Goal: Transaction & Acquisition: Purchase product/service

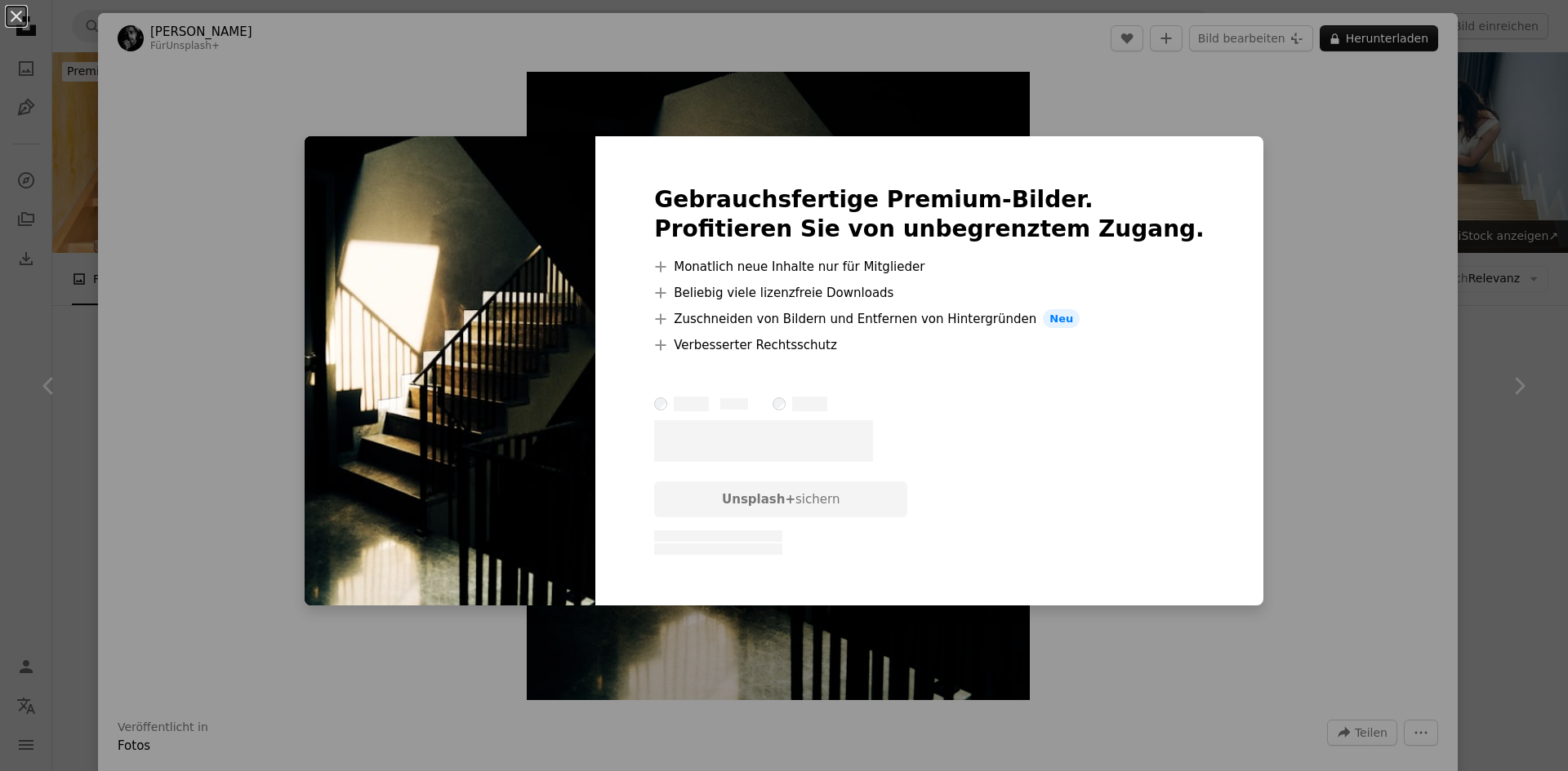
scroll to position [1551, 0]
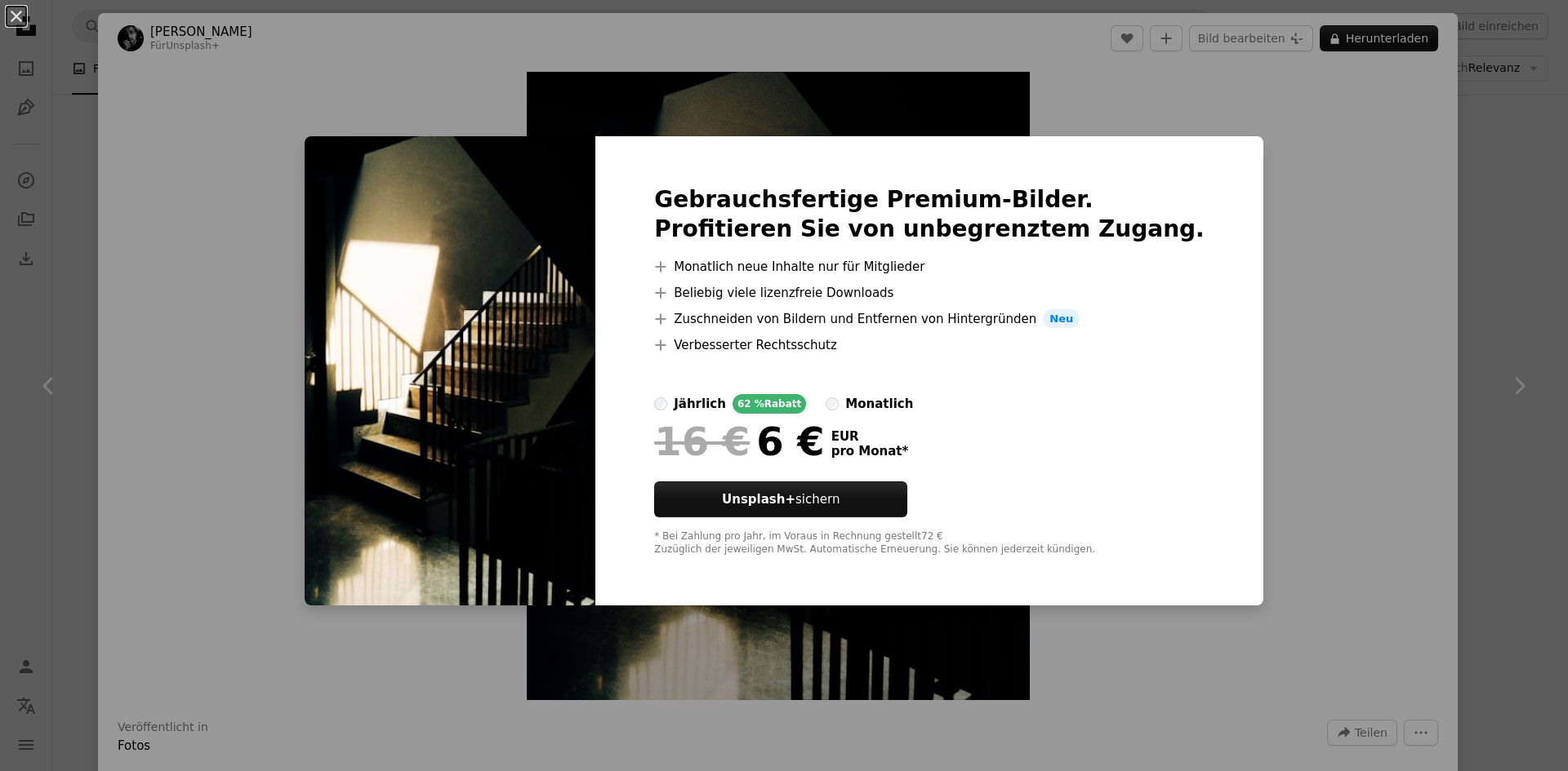
click at [1332, 161] on div "An X shape Gebrauchsfertige Premium-Bilder. Profitieren Sie von unbegrenztem Zu…" at bounding box center [784, 386] width 1568 height 771
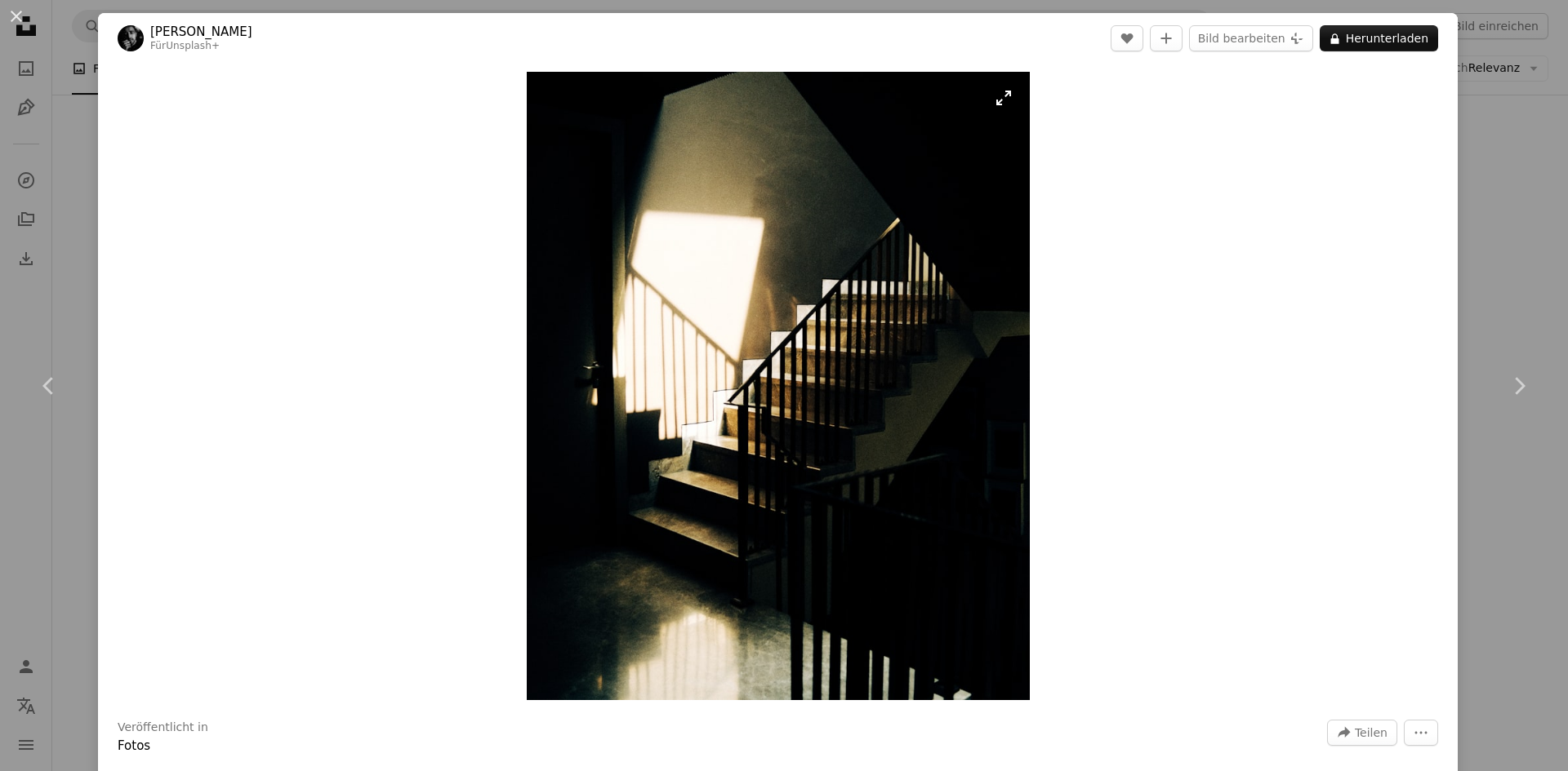
click at [730, 192] on img "Dieses Bild heranzoomen" at bounding box center [777, 386] width 503 height 629
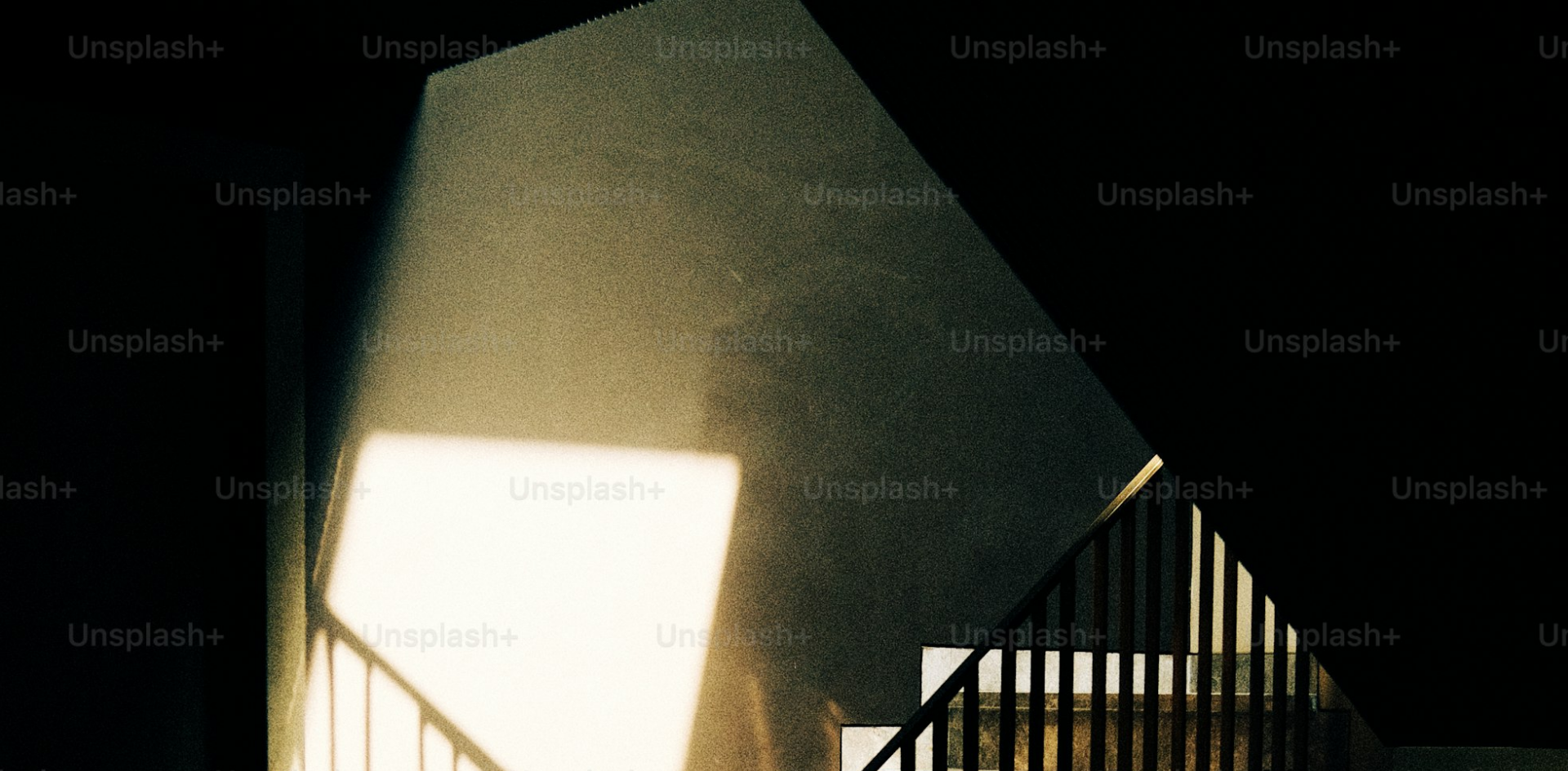
scroll to position [579, 0]
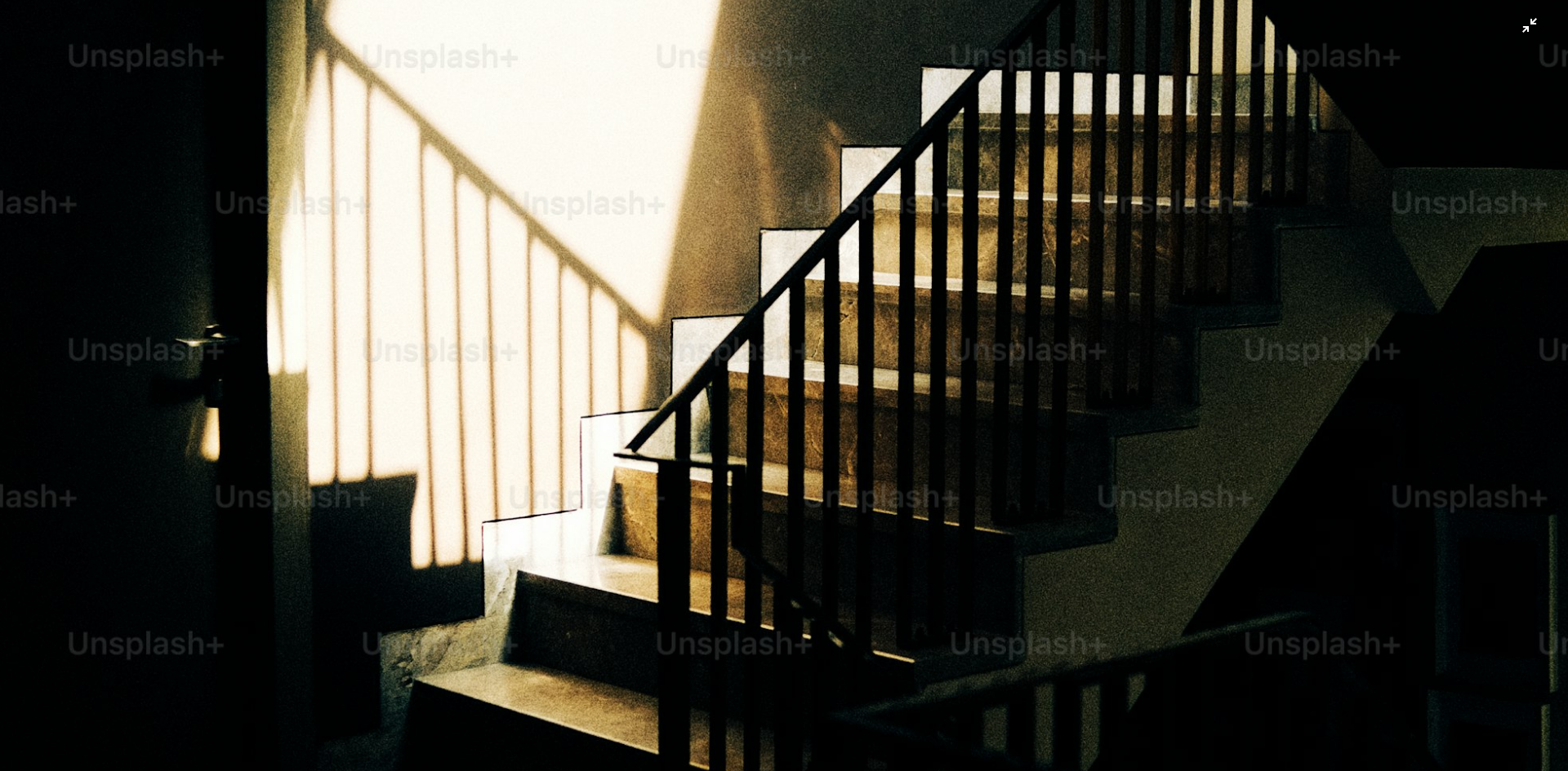
click at [1523, 23] on img "Dieses Bild herauszoomen" at bounding box center [784, 400] width 1570 height 1961
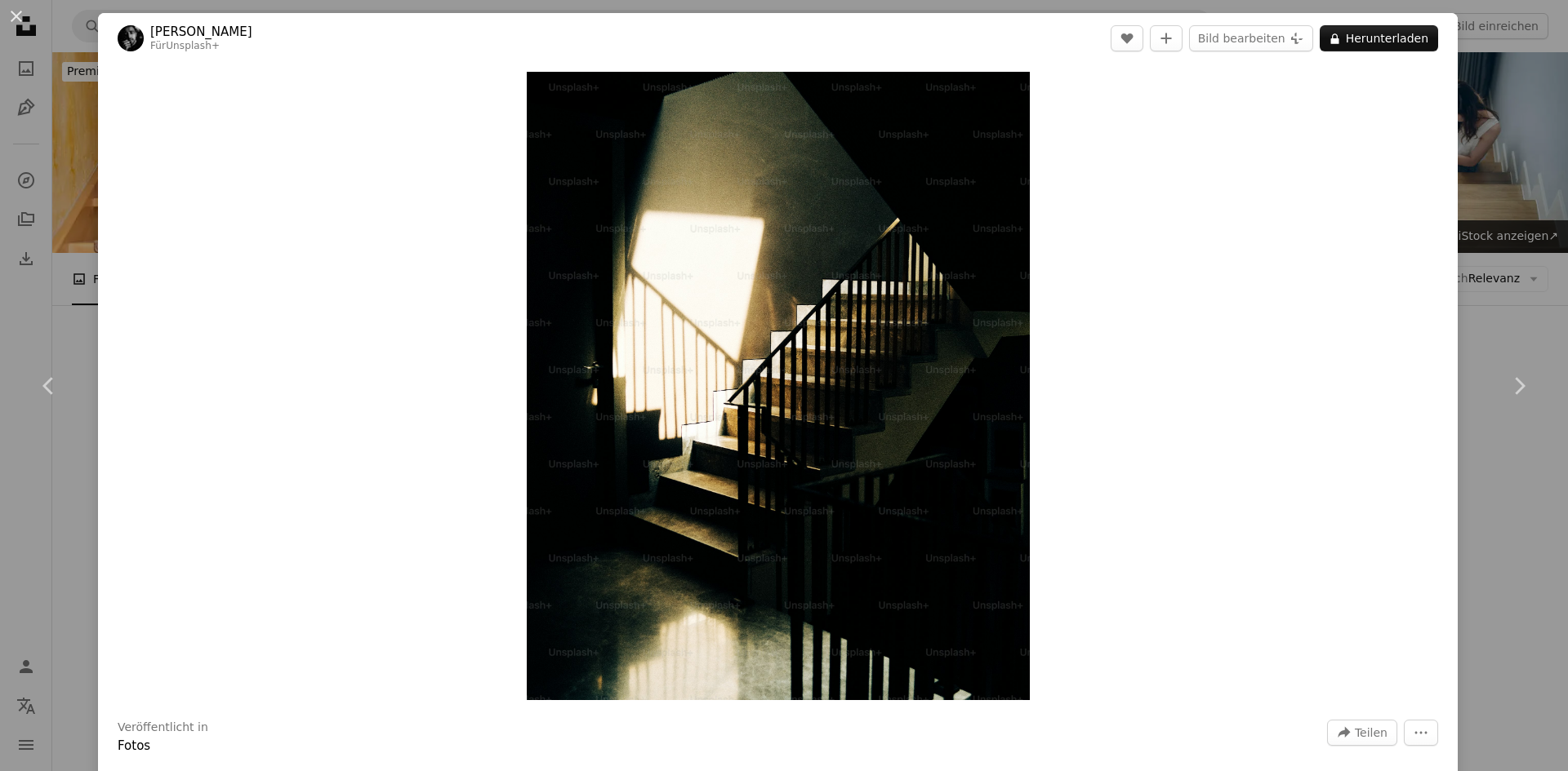
click at [176, 47] on link "Unsplash+" at bounding box center [193, 45] width 54 height 11
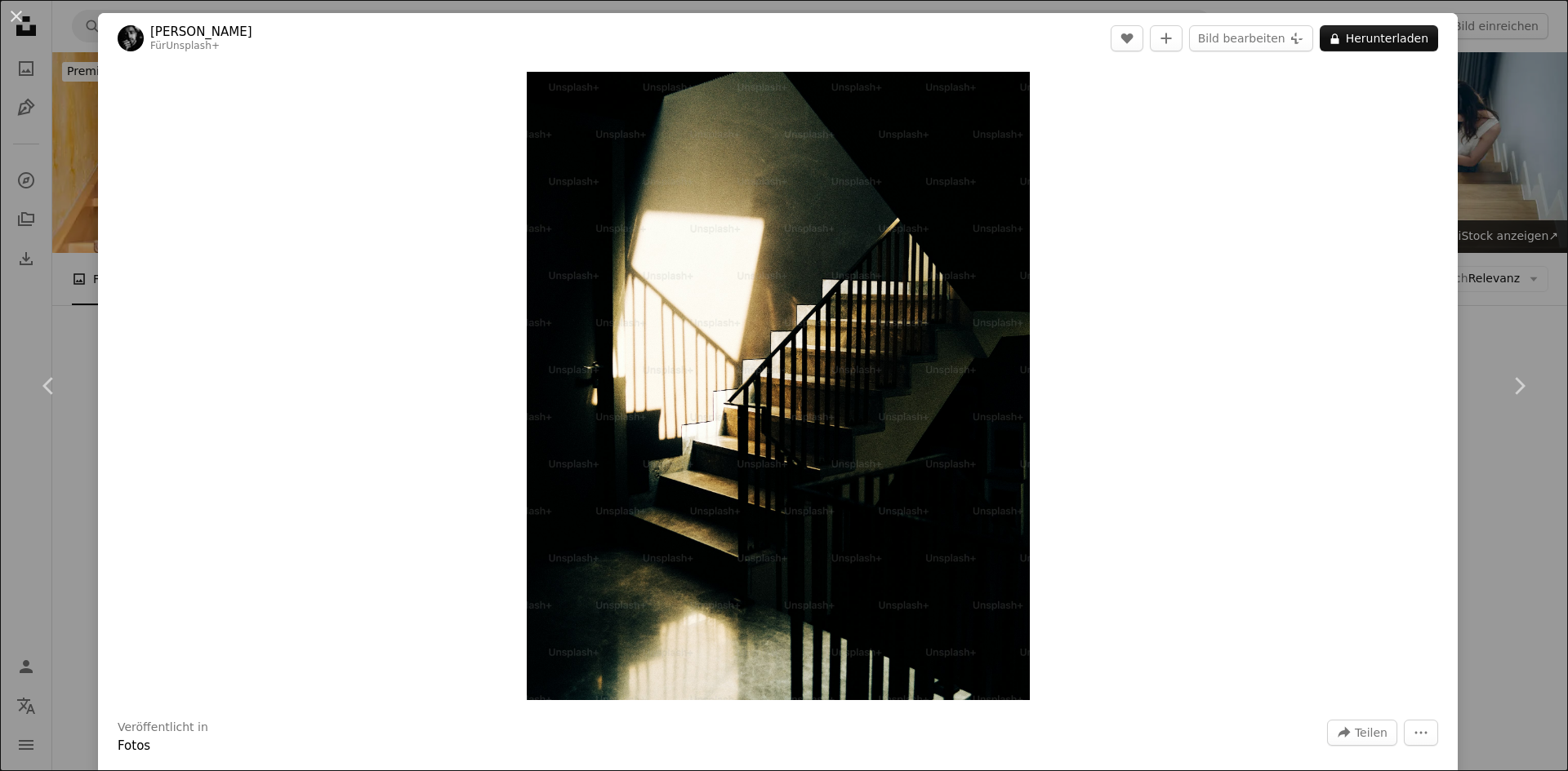
click at [1111, 302] on div "Zoom in" at bounding box center [777, 386] width 1360 height 645
click at [10, 13] on button "An X shape" at bounding box center [17, 16] width 20 height 20
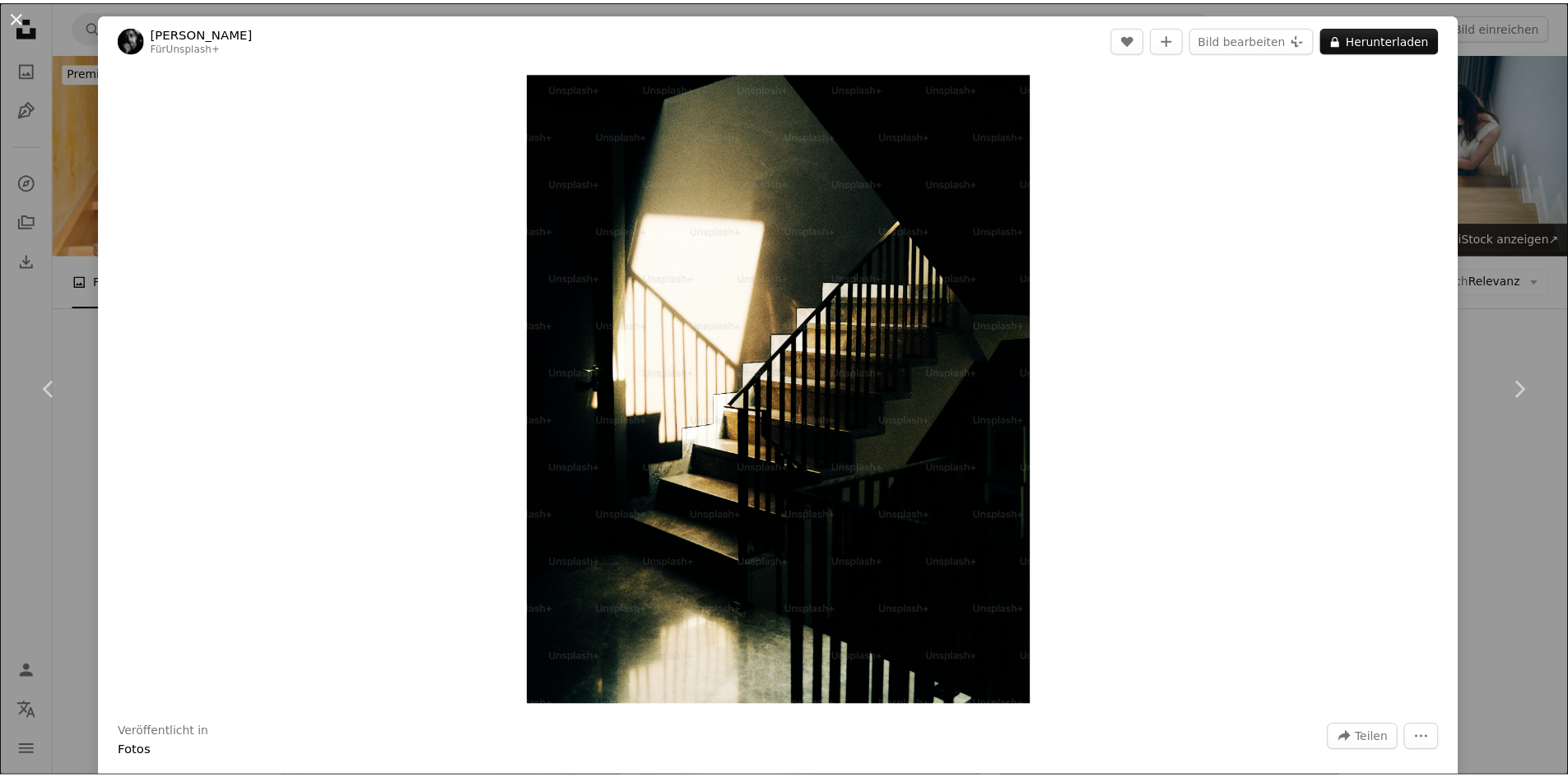
scroll to position [1563, 0]
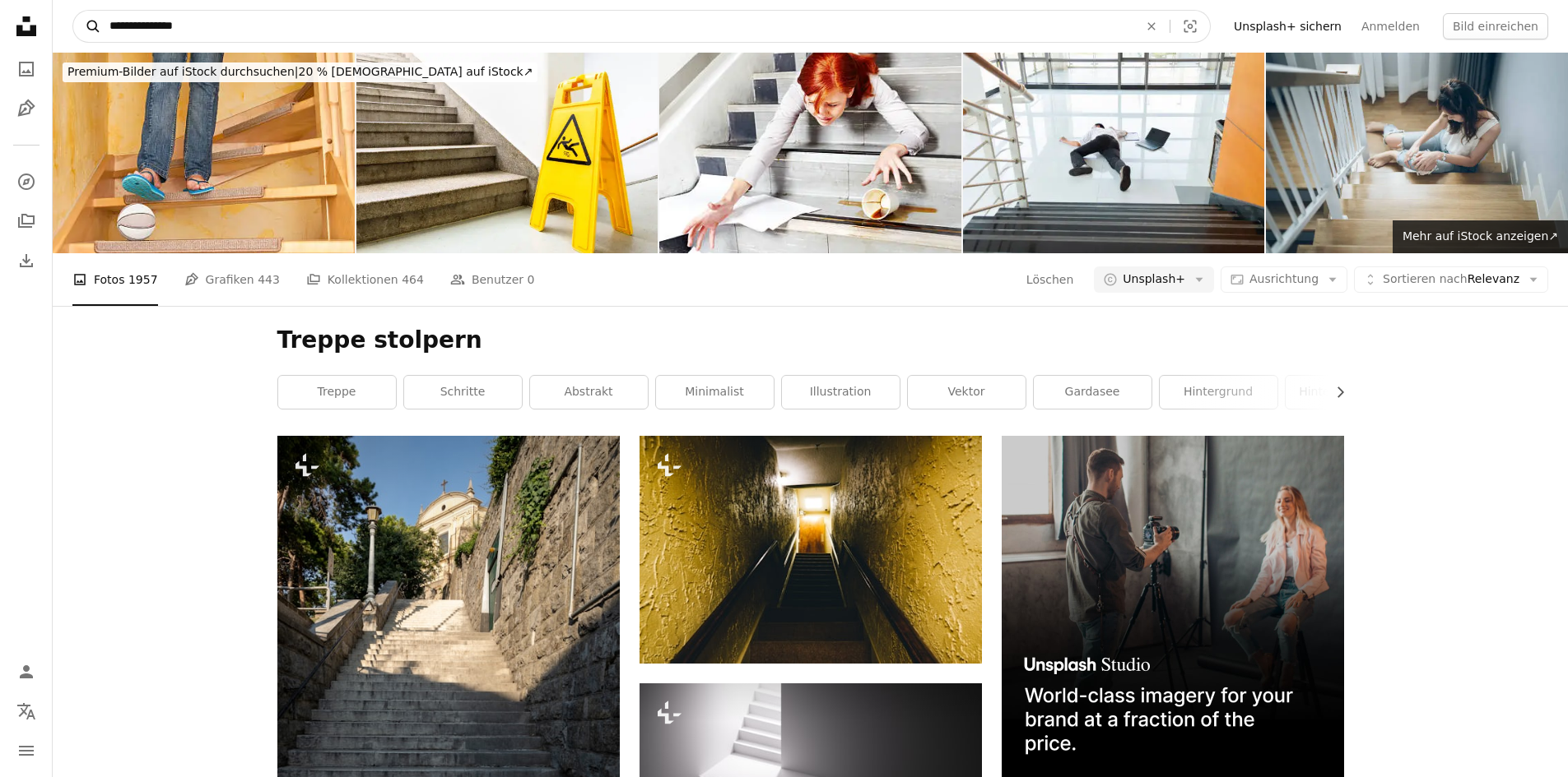
drag, startPoint x: 240, startPoint y: 27, endPoint x: 97, endPoint y: 26, distance: 143.0
click at [97, 26] on form "**********" at bounding box center [642, 26] width 1138 height 33
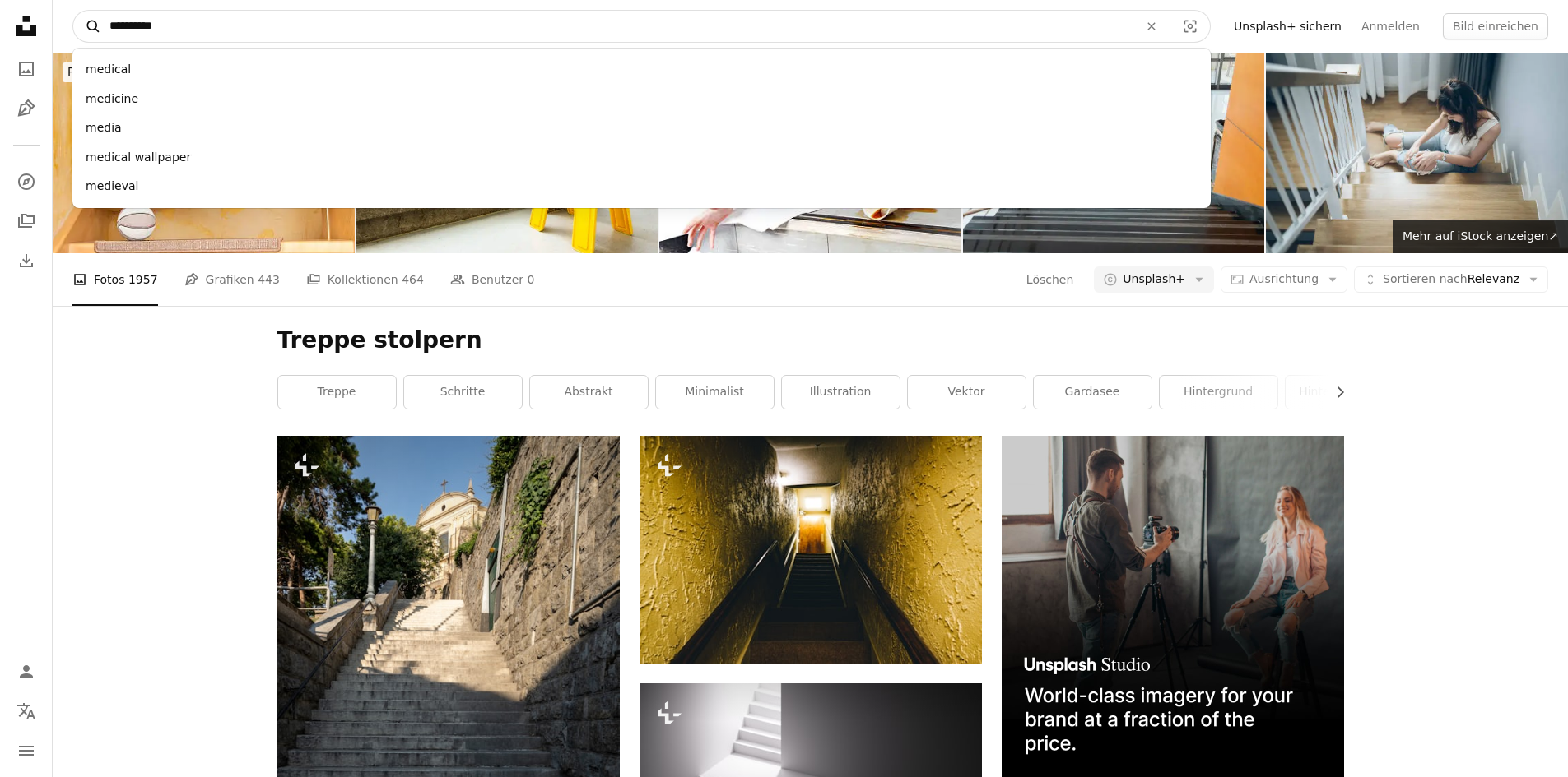
type input "**********"
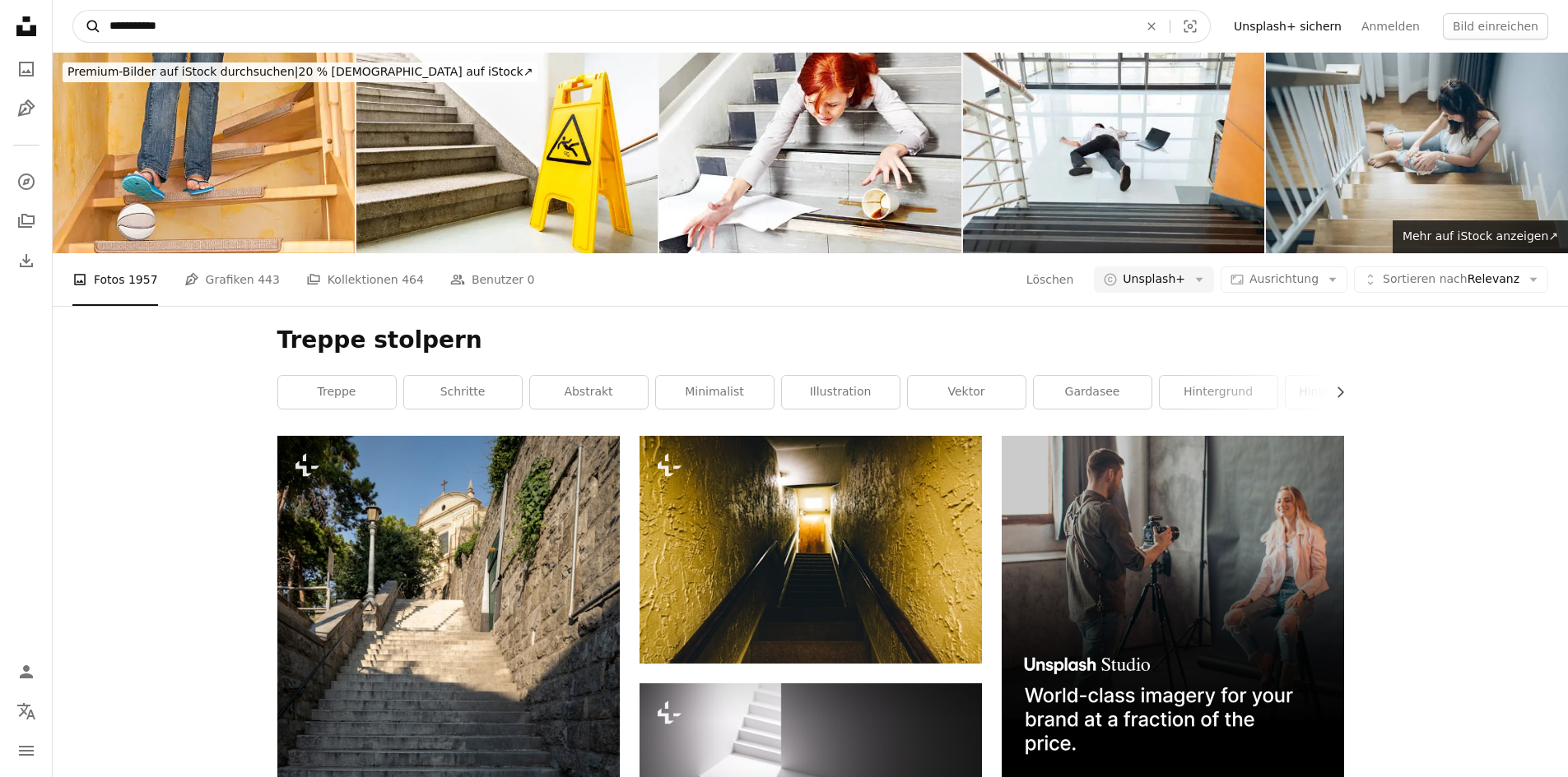
click button "A magnifying glass" at bounding box center [88, 26] width 28 height 32
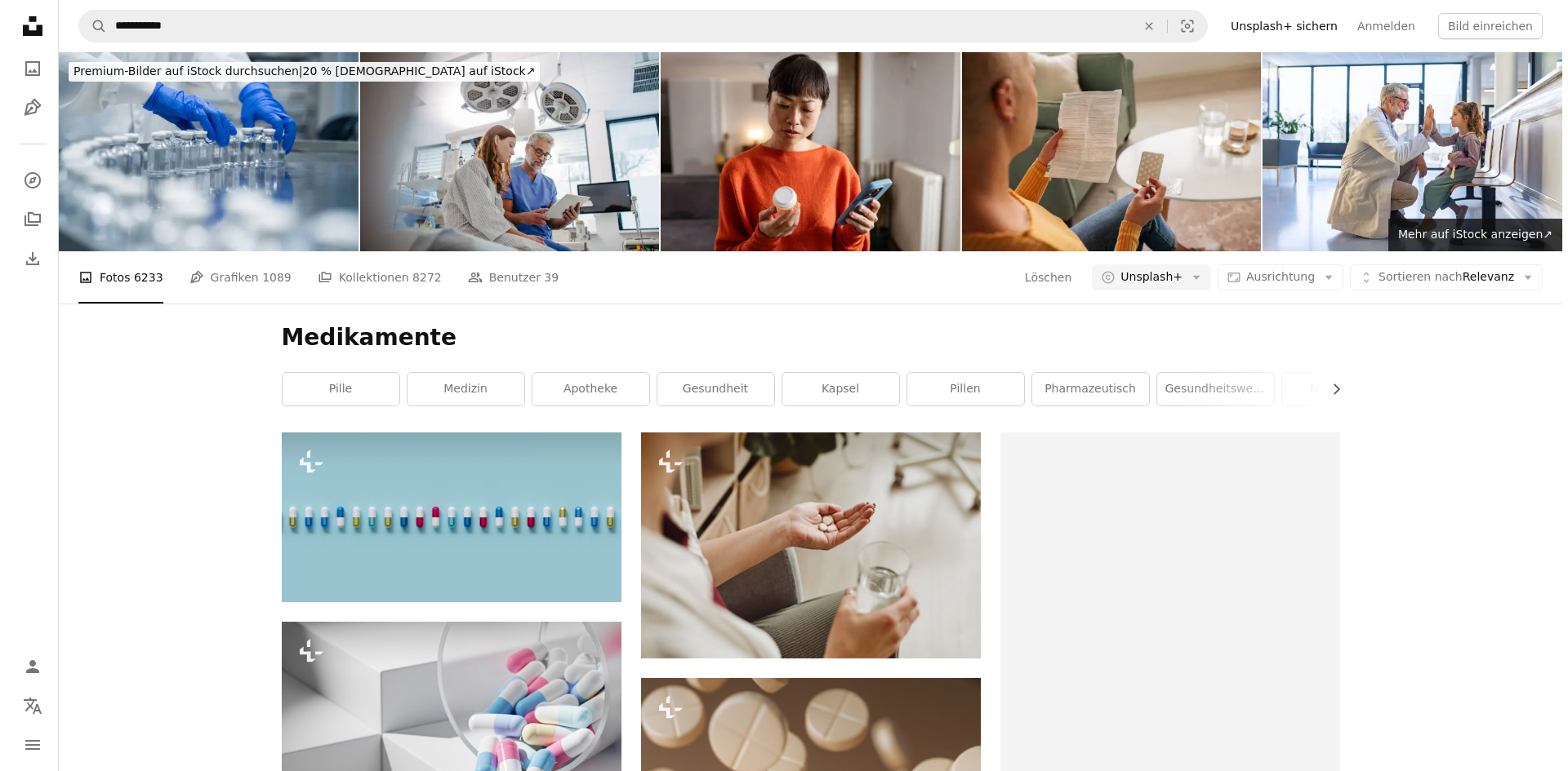
scroll to position [1714, 0]
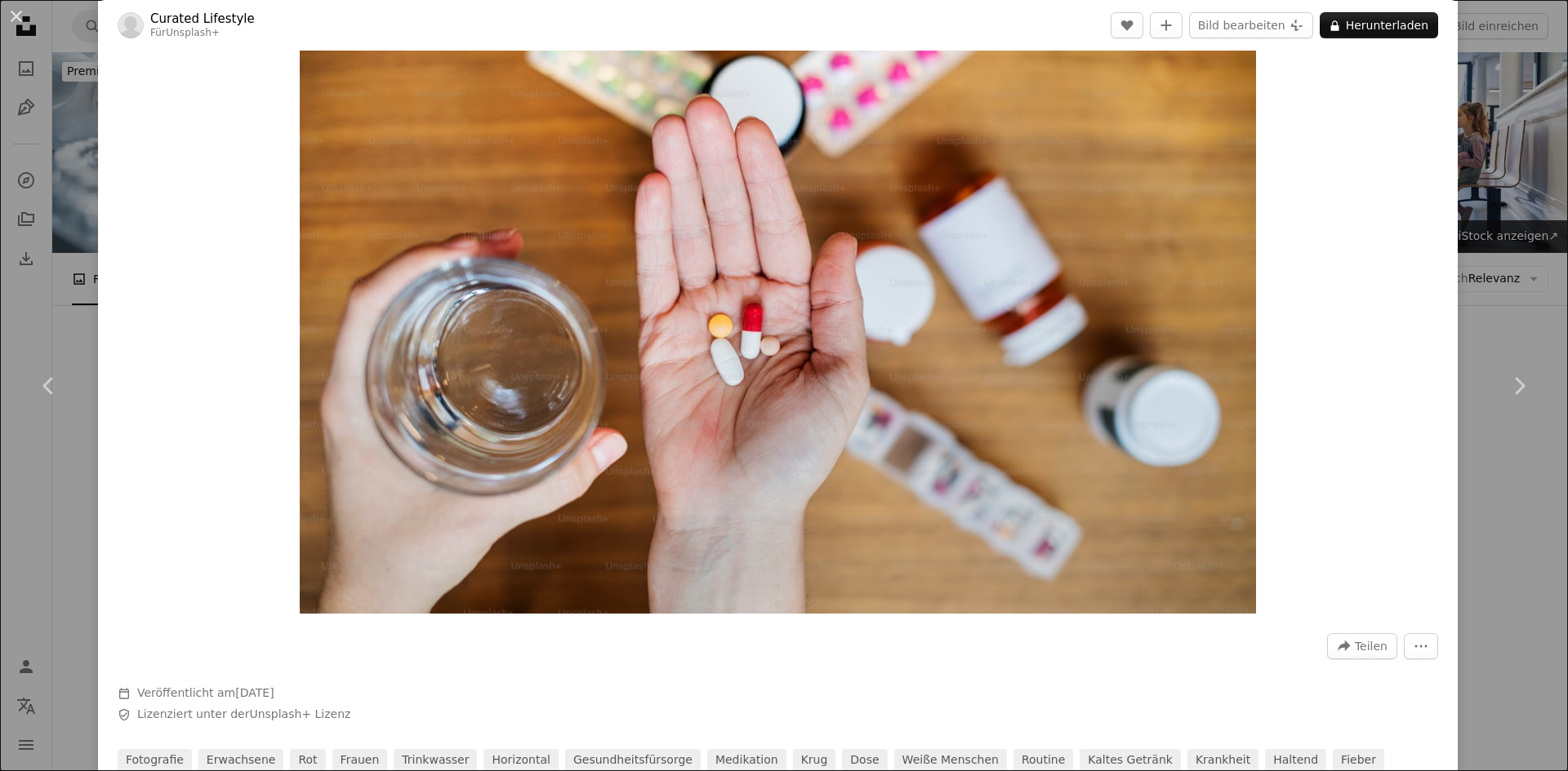
scroll to position [82, 0]
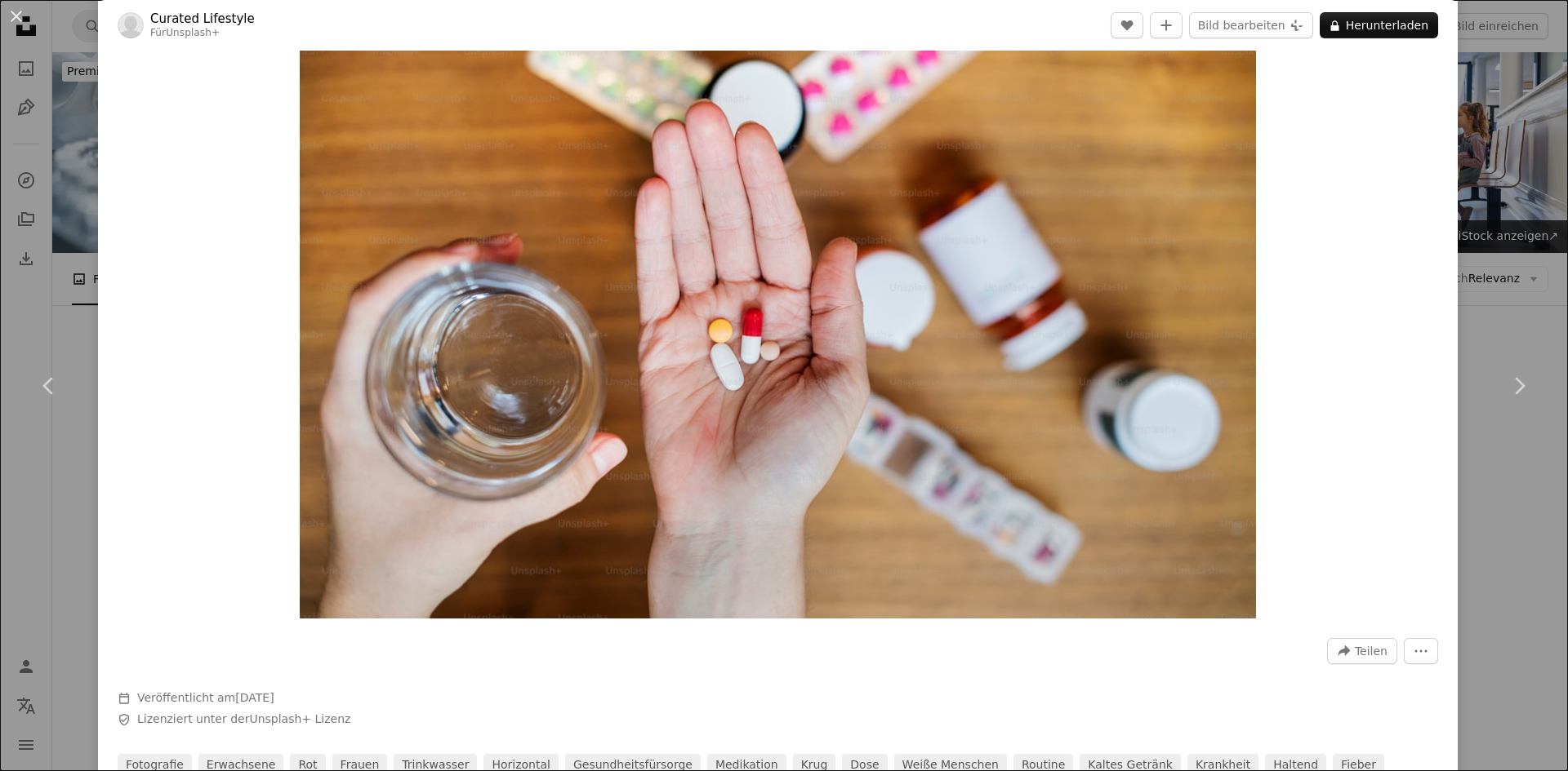
click at [1042, 310] on img "Dieses Bild heranzoomen" at bounding box center [777, 305] width 956 height 629
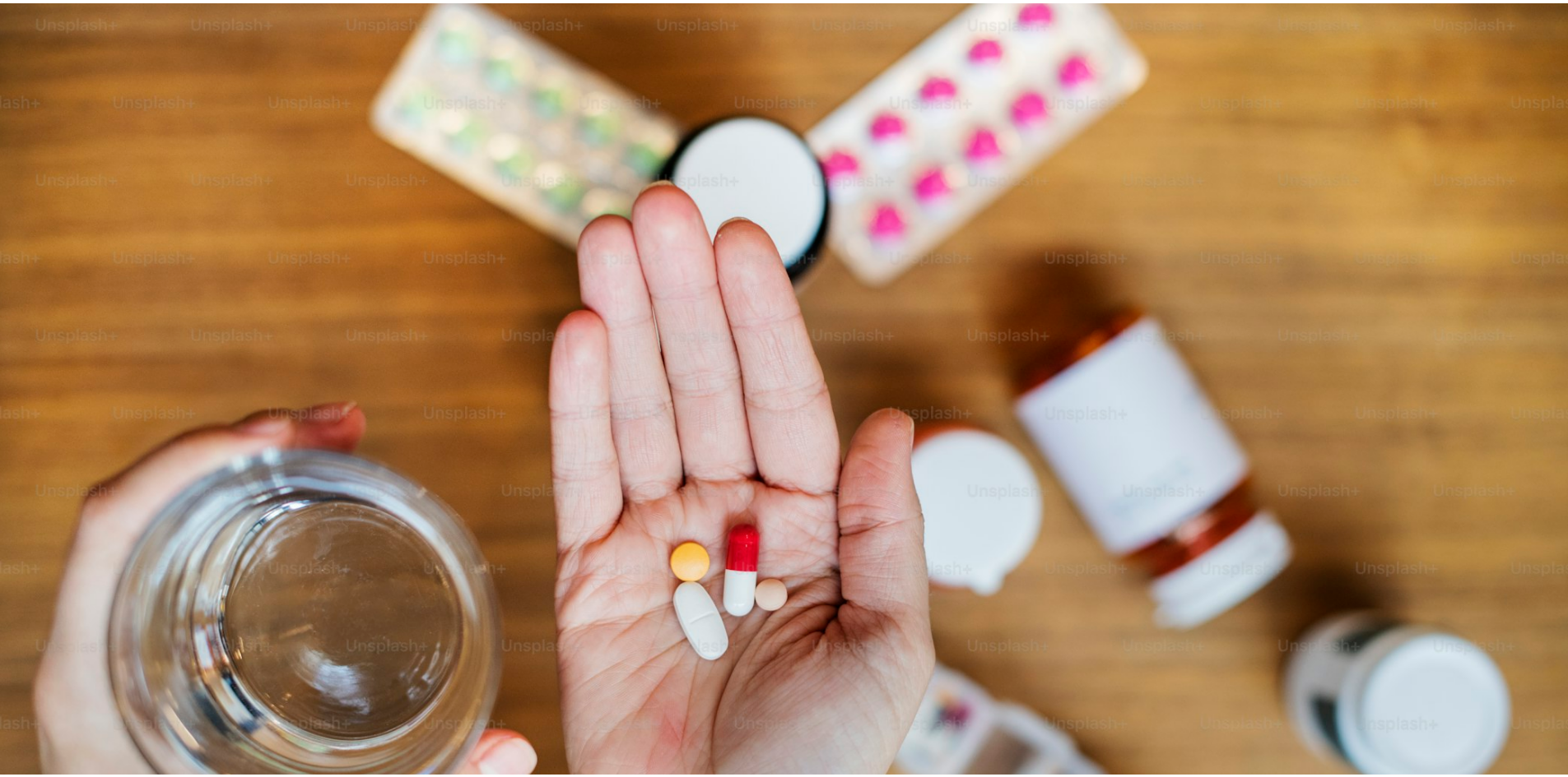
scroll to position [123, 0]
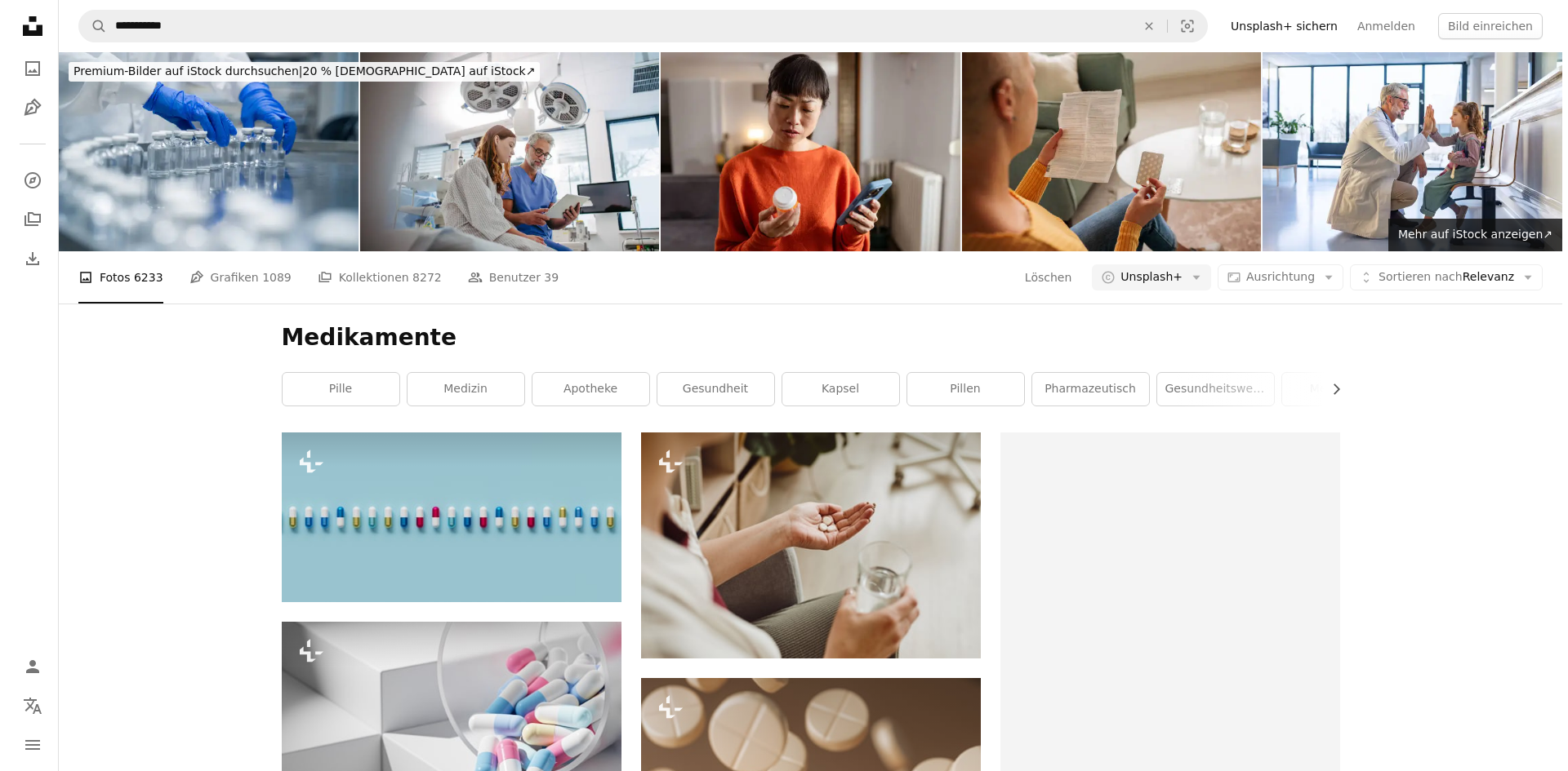
scroll to position [1714, 0]
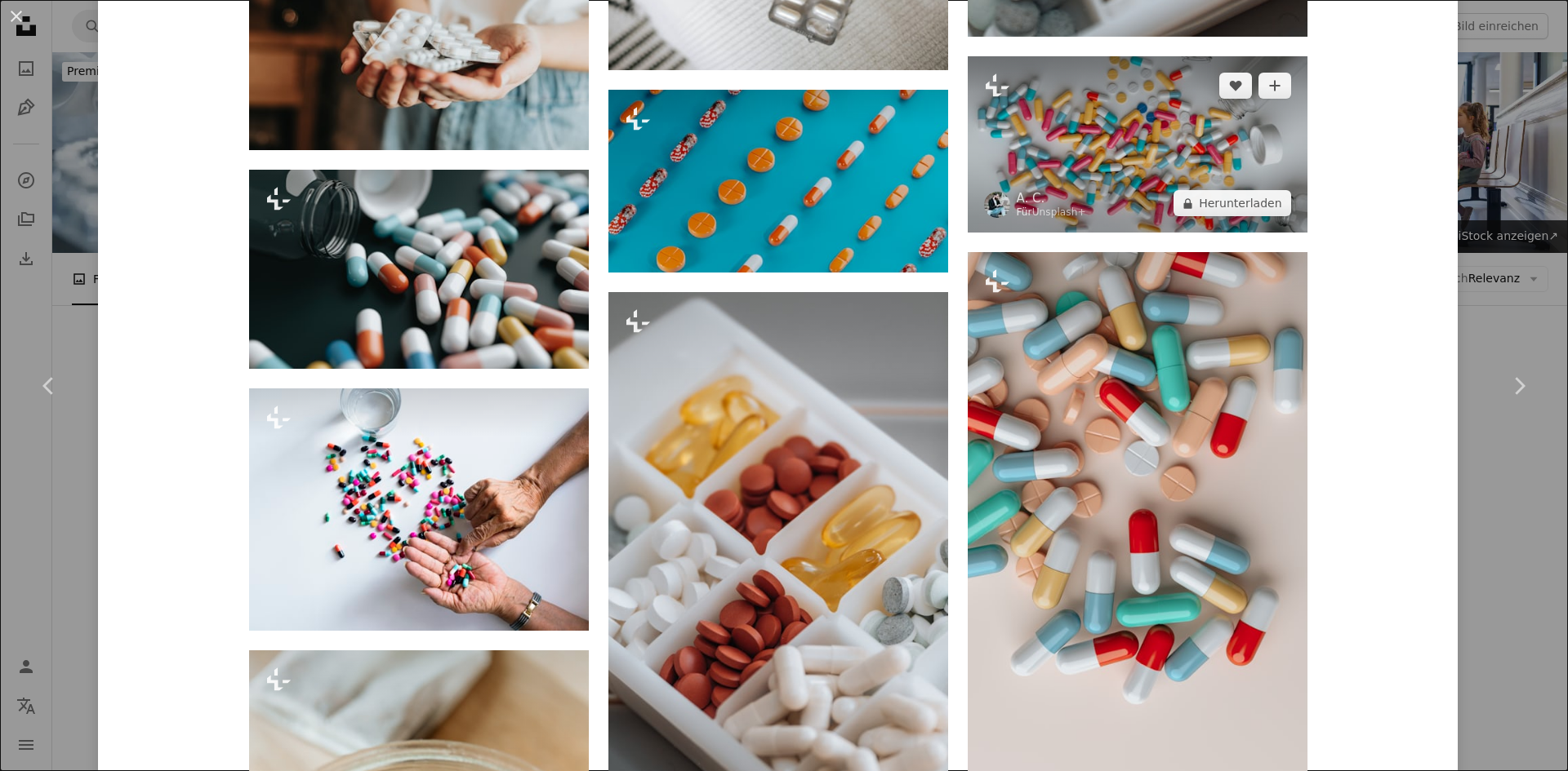
scroll to position [6007, 0]
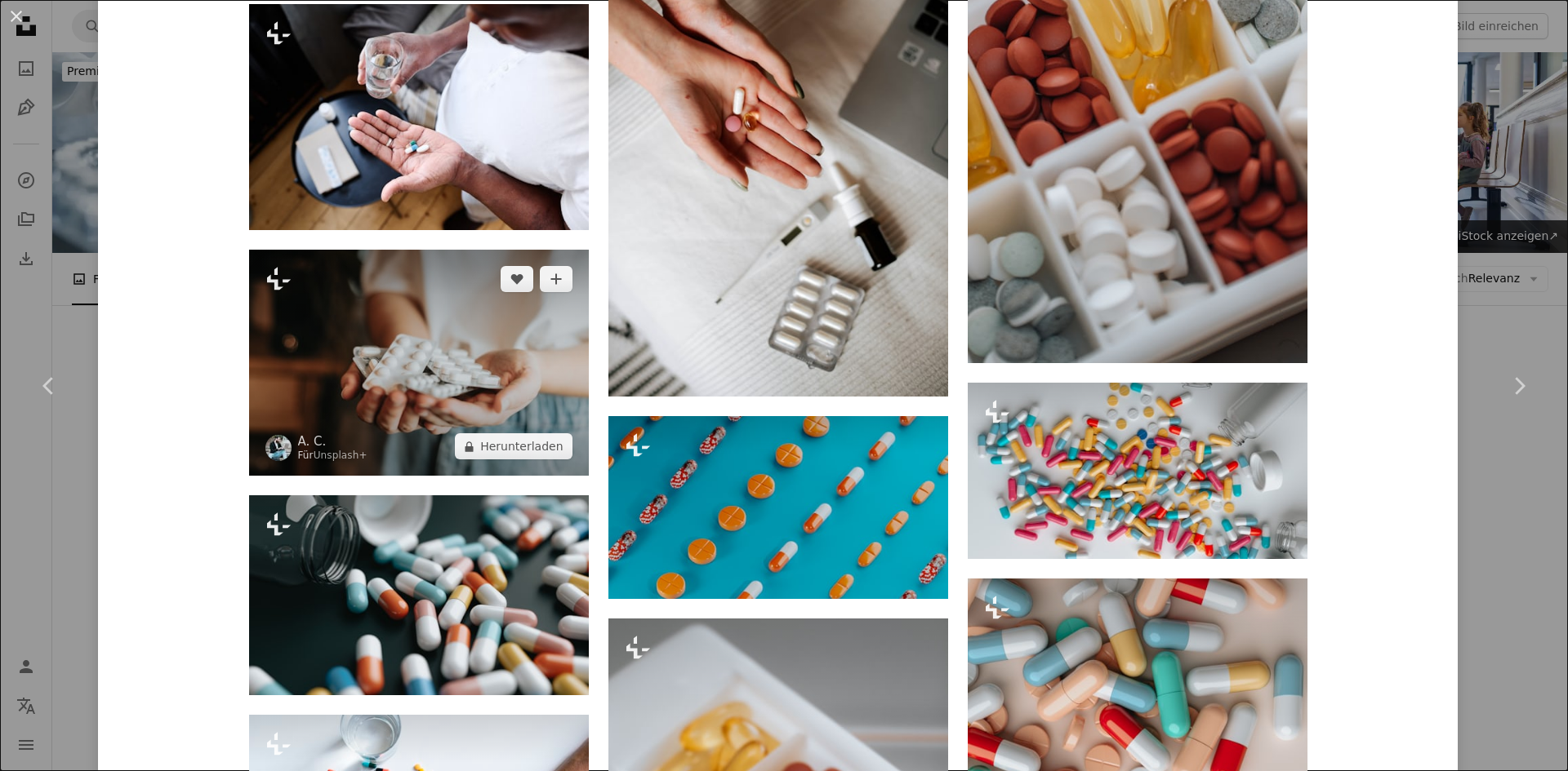
click at [408, 300] on img at bounding box center [419, 363] width 340 height 226
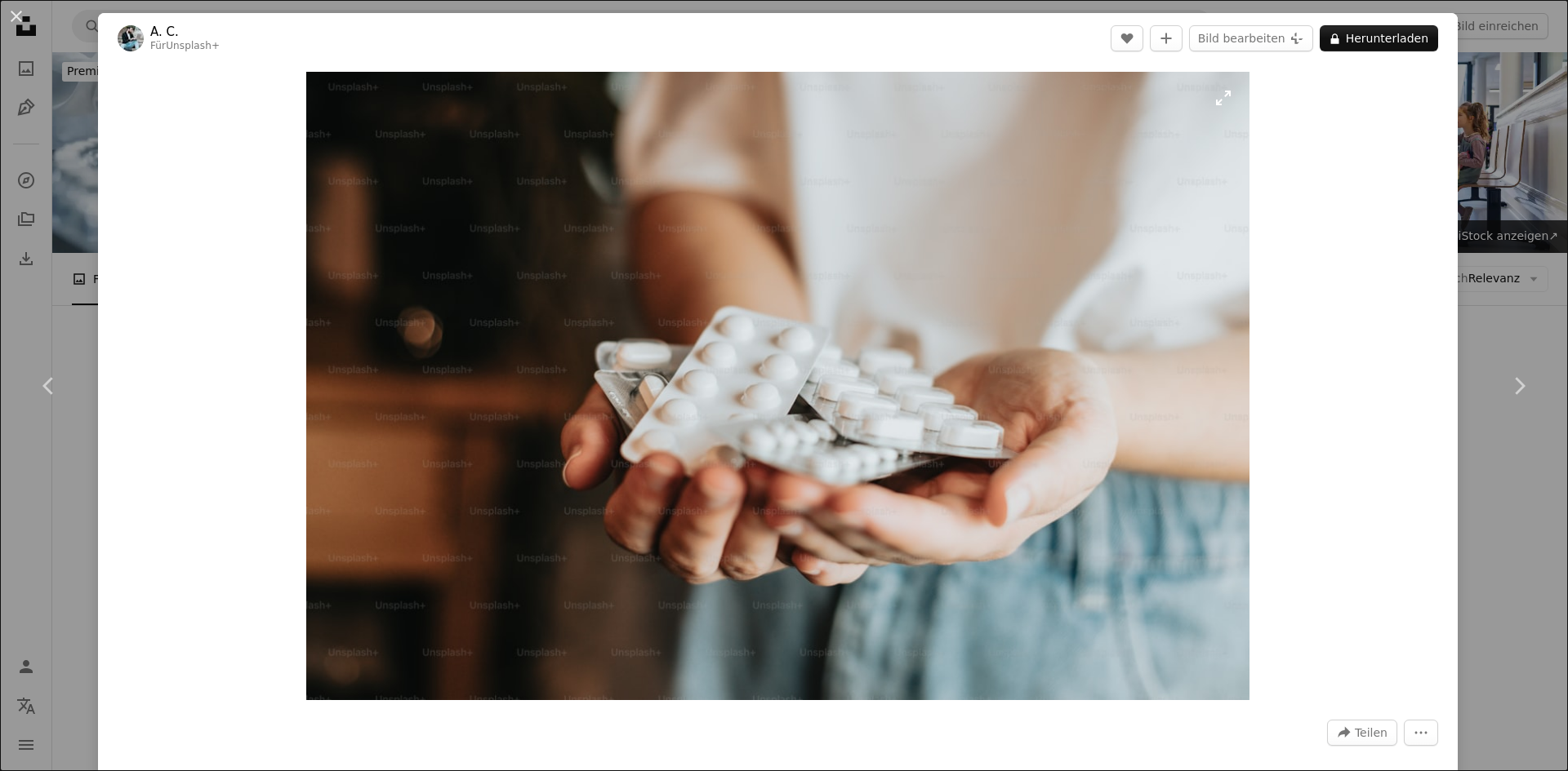
click at [821, 165] on img "Dieses Bild heranzoomen" at bounding box center [778, 386] width 943 height 629
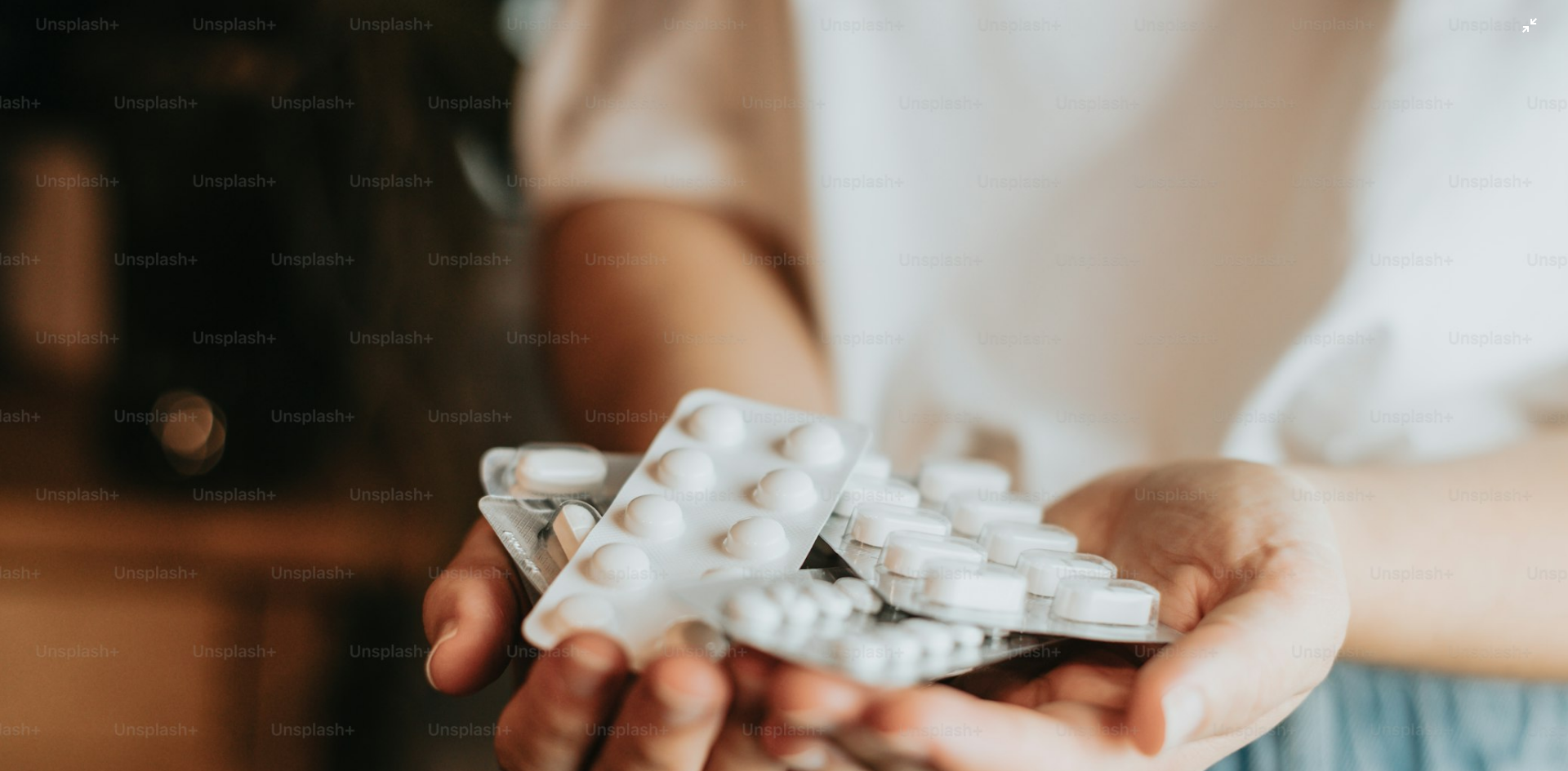
scroll to position [129, 0]
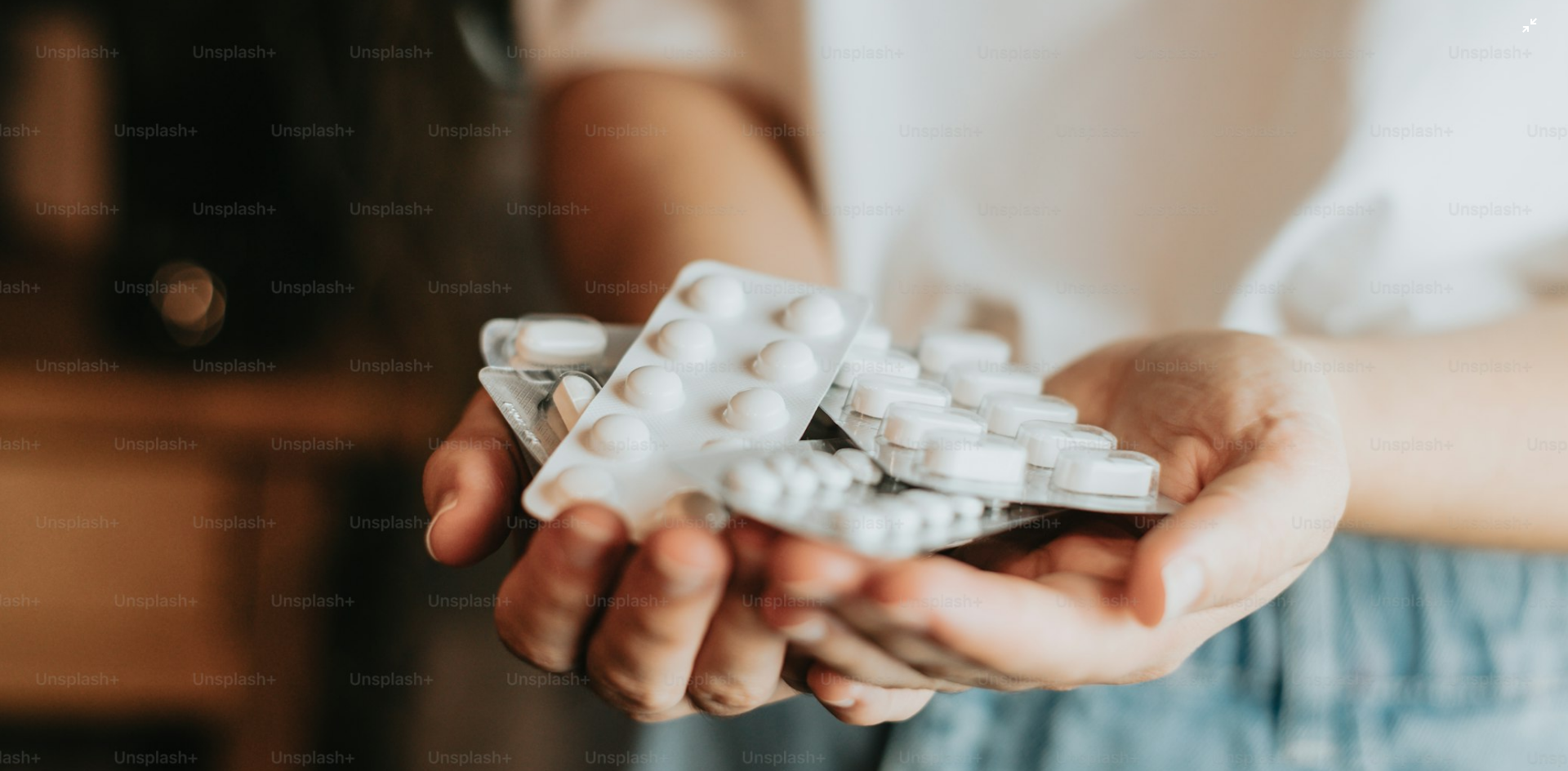
click at [995, 412] on img "Dieses Bild herauszoomen" at bounding box center [784, 393] width 1570 height 1045
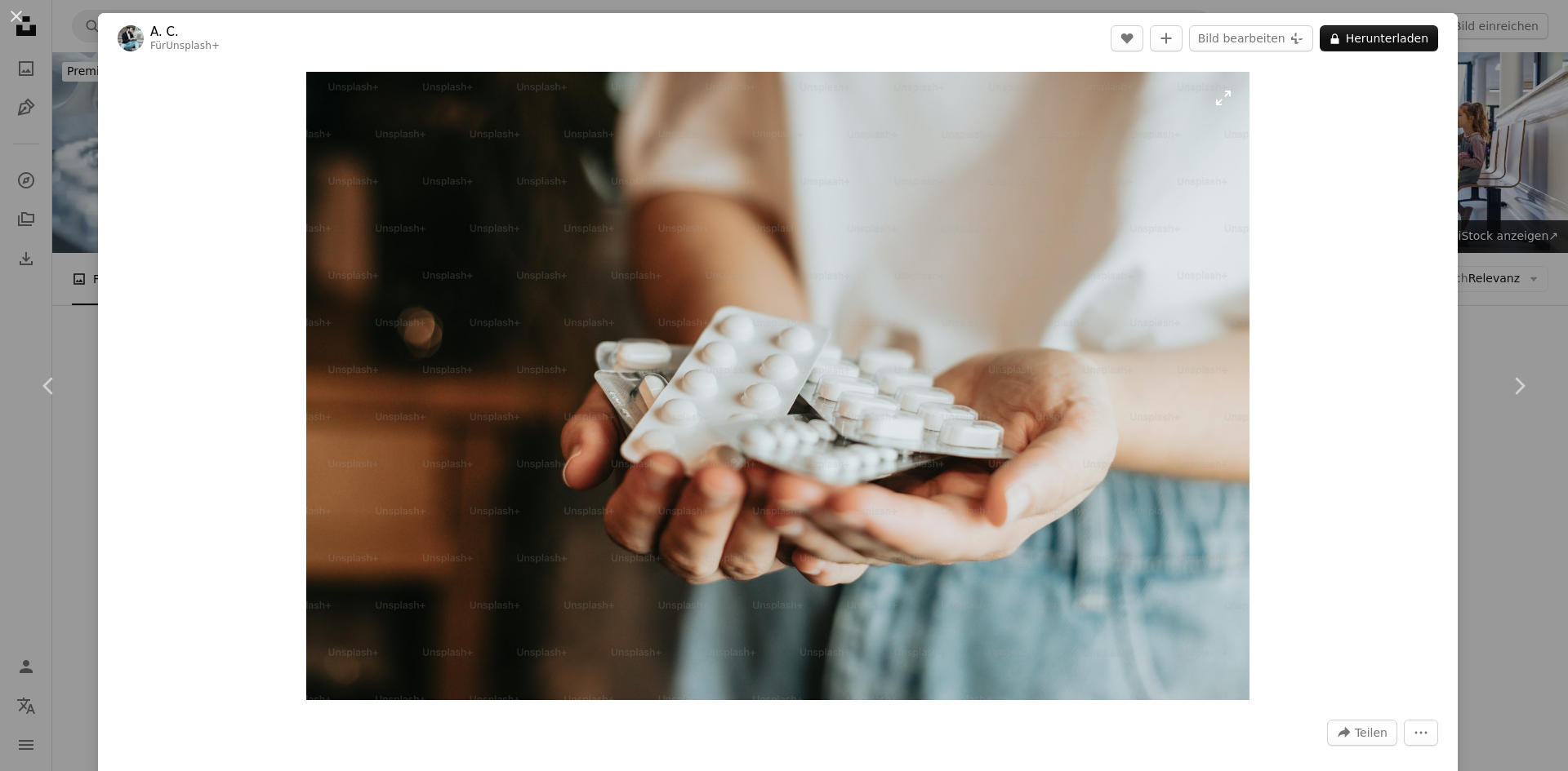
click at [1049, 185] on img "Dieses Bild heranzoomen" at bounding box center [778, 386] width 943 height 629
